Goal: Information Seeking & Learning: Find specific fact

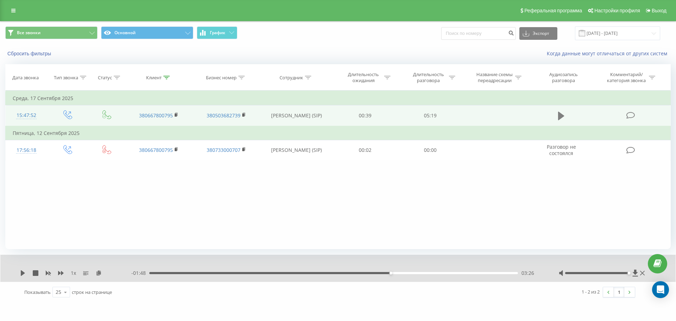
click at [560, 112] on icon at bounding box center [561, 116] width 6 height 10
drag, startPoint x: 155, startPoint y: 66, endPoint x: 156, endPoint y: 74, distance: 8.5
click at [155, 66] on th "Клиент" at bounding box center [159, 77] width 68 height 26
click at [156, 75] on div "Клиент" at bounding box center [153, 78] width 15 height 6
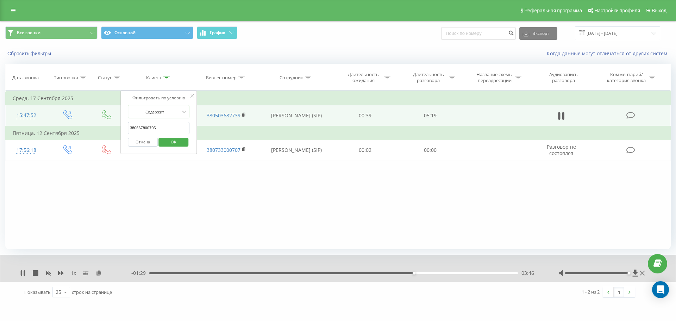
drag, startPoint x: 176, startPoint y: 122, endPoint x: 179, endPoint y: 134, distance: 12.6
click at [176, 122] on form "Содержит 380667800795 Отмена OK" at bounding box center [159, 127] width 62 height 45
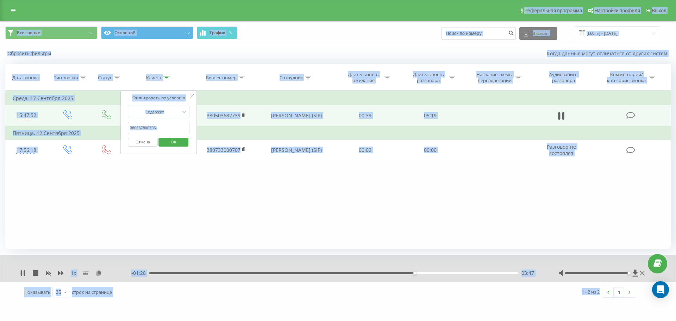
click at [181, 127] on input "380667800795" at bounding box center [159, 128] width 62 height 12
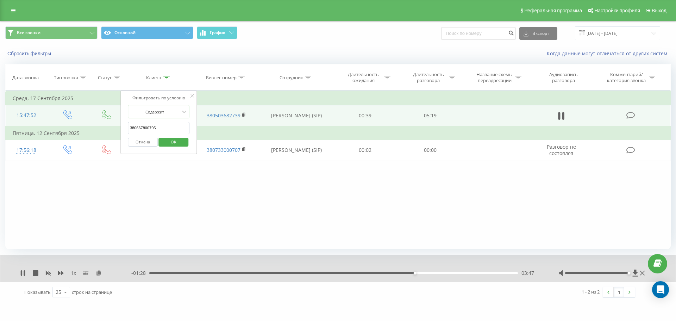
paste input "509119426"
click at [186, 143] on button "OK" at bounding box center [174, 142] width 30 height 9
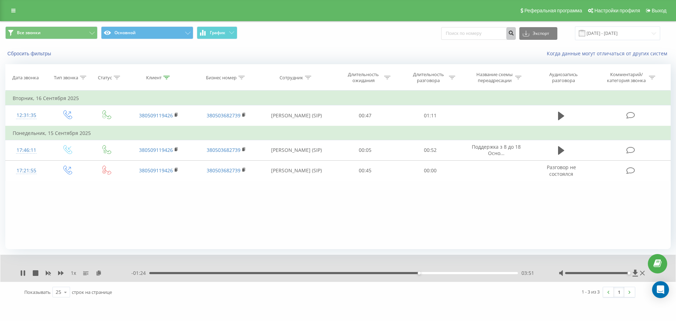
drag, startPoint x: 562, startPoint y: 114, endPoint x: 523, endPoint y: 35, distance: 88.8
click at [562, 114] on icon at bounding box center [561, 116] width 6 height 8
click at [99, 273] on icon at bounding box center [99, 272] width 6 height 5
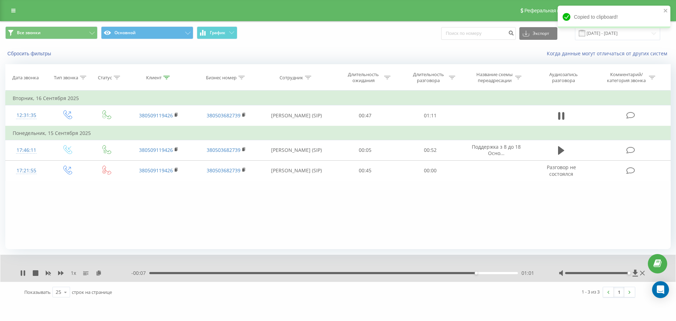
click at [273, 272] on div "- 00:07 01:01 01:01" at bounding box center [336, 272] width 410 height 7
click at [223, 270] on div "- 00:06 01:02 01:02" at bounding box center [336, 272] width 410 height 7
click at [223, 274] on div "- 00:06 01:02 01:02" at bounding box center [336, 272] width 410 height 7
click at [214, 274] on div "01:03" at bounding box center [333, 273] width 369 height 2
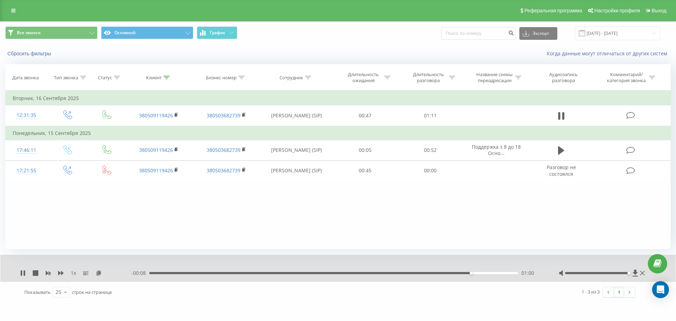
click at [432, 272] on div "01:00" at bounding box center [333, 273] width 369 height 2
click at [445, 274] on div "00:57" at bounding box center [333, 273] width 369 height 2
click at [432, 274] on div "00:55" at bounding box center [333, 273] width 369 height 2
click at [419, 273] on div "00:53" at bounding box center [333, 273] width 369 height 2
click at [408, 272] on div "00:51" at bounding box center [333, 273] width 369 height 2
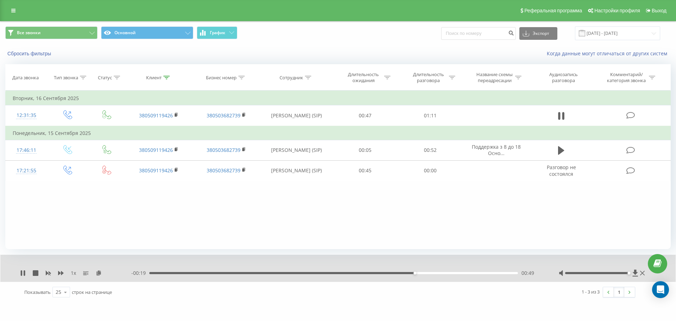
click at [455, 272] on div "- 00:19 00:49 00:49" at bounding box center [336, 272] width 410 height 7
click at [455, 274] on div "- 00:18 00:50 00:50" at bounding box center [336, 272] width 410 height 7
click at [459, 273] on div "00:50" at bounding box center [333, 273] width 369 height 2
click at [497, 274] on div "01:07" at bounding box center [333, 273] width 369 height 2
click at [494, 274] on div "01:08" at bounding box center [333, 273] width 369 height 2
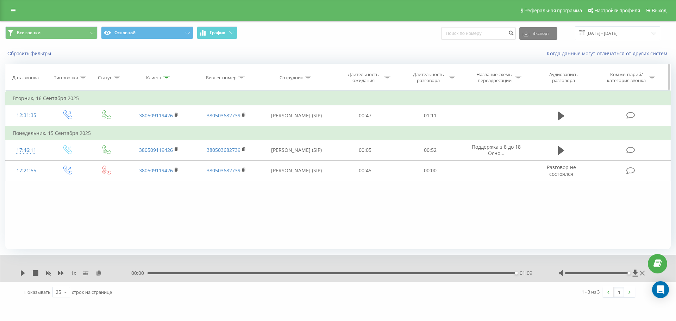
click at [163, 79] on icon at bounding box center [166, 78] width 6 height 4
click at [179, 134] on input "380509119426" at bounding box center [159, 128] width 62 height 12
paste input "959327924"
click at [180, 141] on span "OK" at bounding box center [174, 141] width 20 height 11
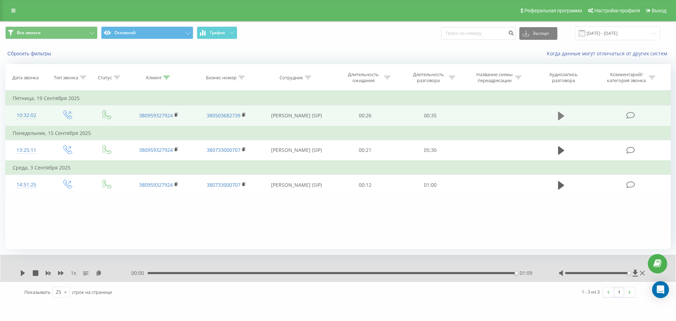
click at [561, 115] on icon at bounding box center [561, 116] width 6 height 8
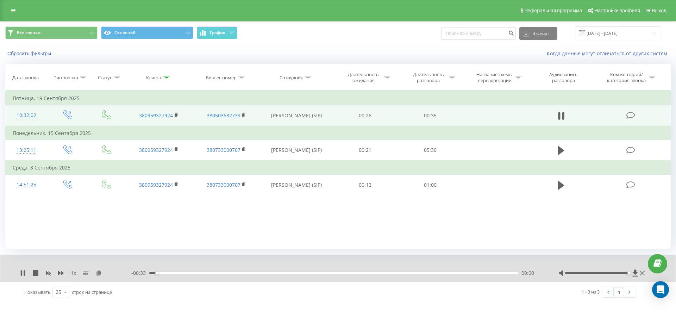
click at [501, 275] on div "- 00:33 00:00 00:00" at bounding box center [336, 272] width 410 height 7
click at [502, 273] on div "00:00" at bounding box center [333, 273] width 369 height 2
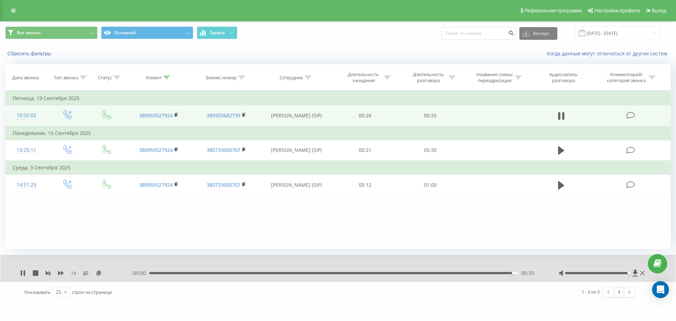
drag, startPoint x: 468, startPoint y: 269, endPoint x: 467, endPoint y: 276, distance: 6.8
click at [466, 277] on div "1 x - 00:00 00:33 00:33" at bounding box center [338, 268] width 676 height 27
click at [463, 271] on div "- 00:00 00:33 00:33" at bounding box center [336, 272] width 410 height 7
click at [462, 273] on div "00:34" at bounding box center [332, 273] width 369 height 2
click at [563, 113] on icon at bounding box center [561, 116] width 6 height 10
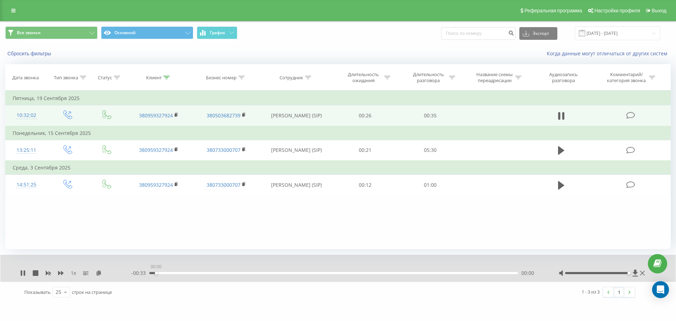
drag, startPoint x: 167, startPoint y: 273, endPoint x: 129, endPoint y: 272, distance: 38.1
click at [129, 272] on div "1 x - 00:33 00:00 00:00" at bounding box center [333, 272] width 627 height 7
click at [175, 115] on rect at bounding box center [176, 114] width 2 height 3
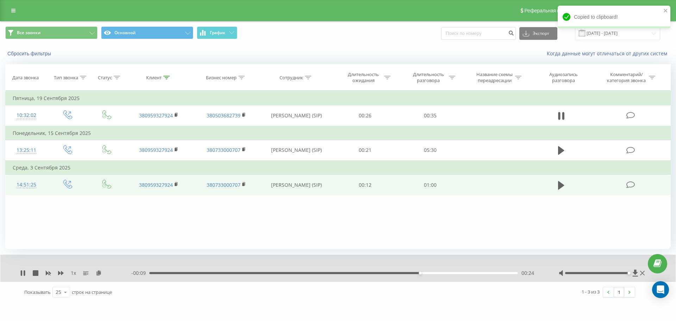
drag, startPoint x: 99, startPoint y: 272, endPoint x: 646, endPoint y: 177, distance: 554.8
click at [99, 272] on icon at bounding box center [99, 272] width 6 height 5
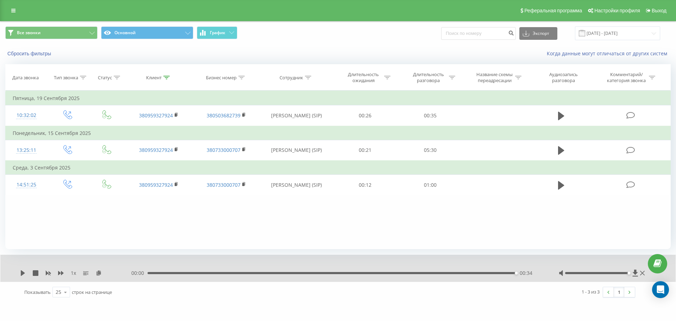
drag, startPoint x: 165, startPoint y: 75, endPoint x: 165, endPoint y: 105, distance: 29.6
click at [165, 76] on icon at bounding box center [166, 78] width 6 height 4
click at [164, 127] on input "380959327924" at bounding box center [159, 128] width 62 height 12
paste input "660393247"
type input "380660393247"
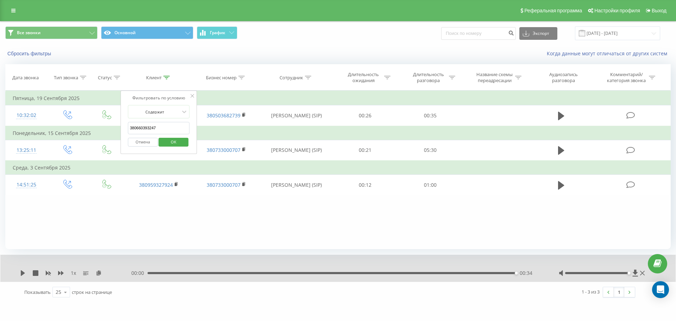
drag, startPoint x: 178, startPoint y: 140, endPoint x: 179, endPoint y: 130, distance: 9.9
click at [178, 140] on span "OK" at bounding box center [174, 141] width 20 height 11
